Goal: Task Accomplishment & Management: Use online tool/utility

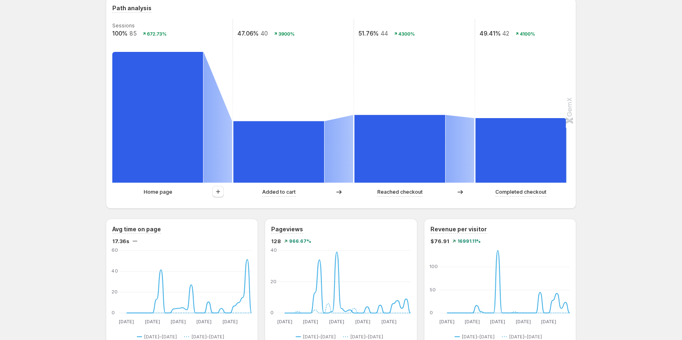
scroll to position [204, 0]
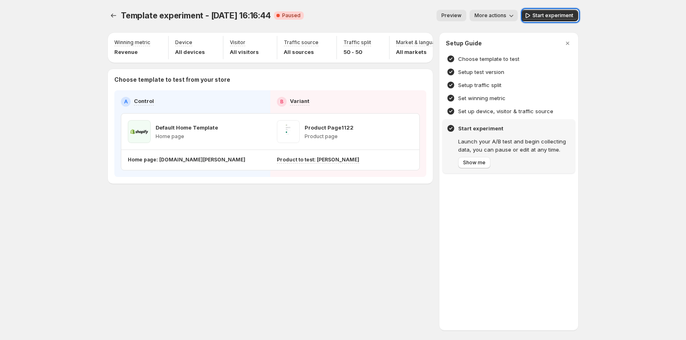
click at [597, 39] on div at bounding box center [343, 170] width 686 height 340
click at [522, 60] on div "Choose template to test" at bounding box center [508, 59] width 124 height 8
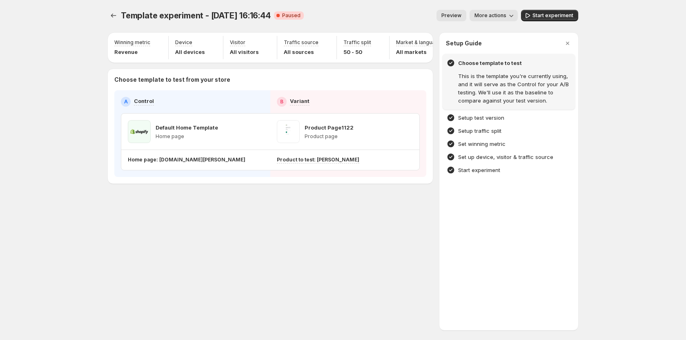
click at [580, 75] on div "Template experiment - Aug 7, 16:16:44. This page is ready Template experiment -…" at bounding box center [343, 113] width 490 height 227
